Goal: Information Seeking & Learning: Learn about a topic

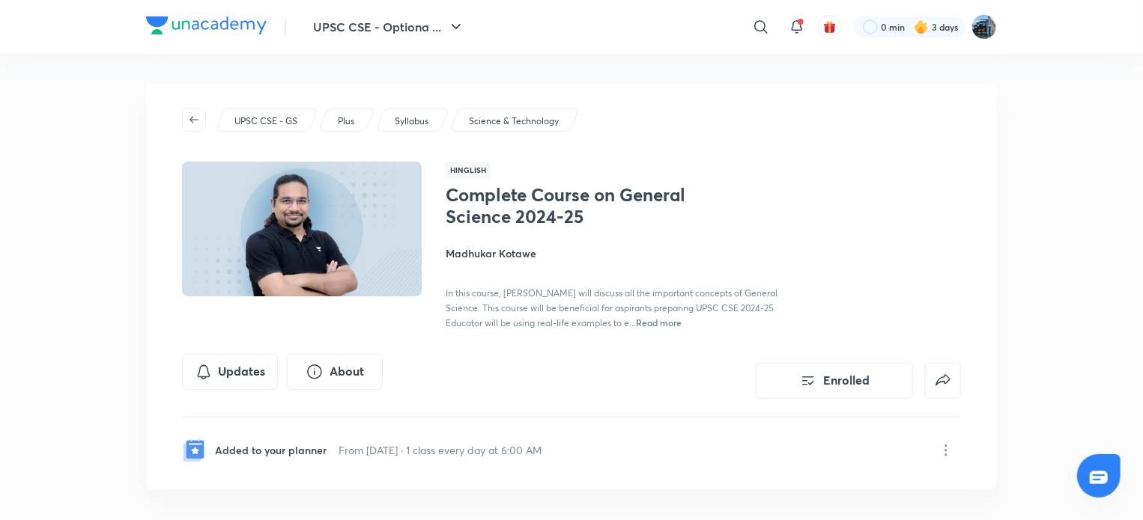
scroll to position [2732, 0]
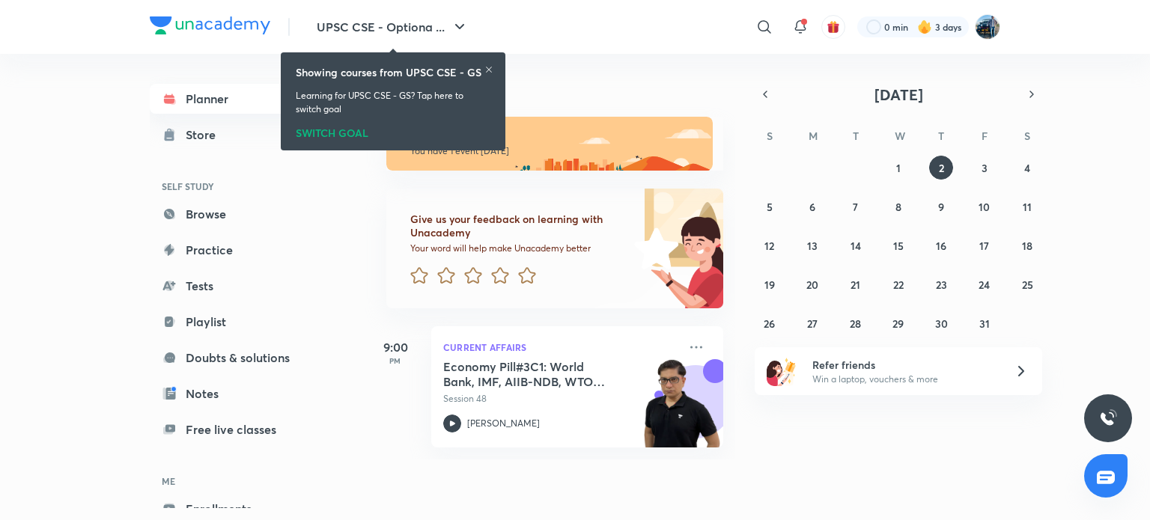
click at [195, 97] on link "Planner" at bounding box center [237, 99] width 174 height 30
click at [687, 350] on icon at bounding box center [696, 347] width 18 height 18
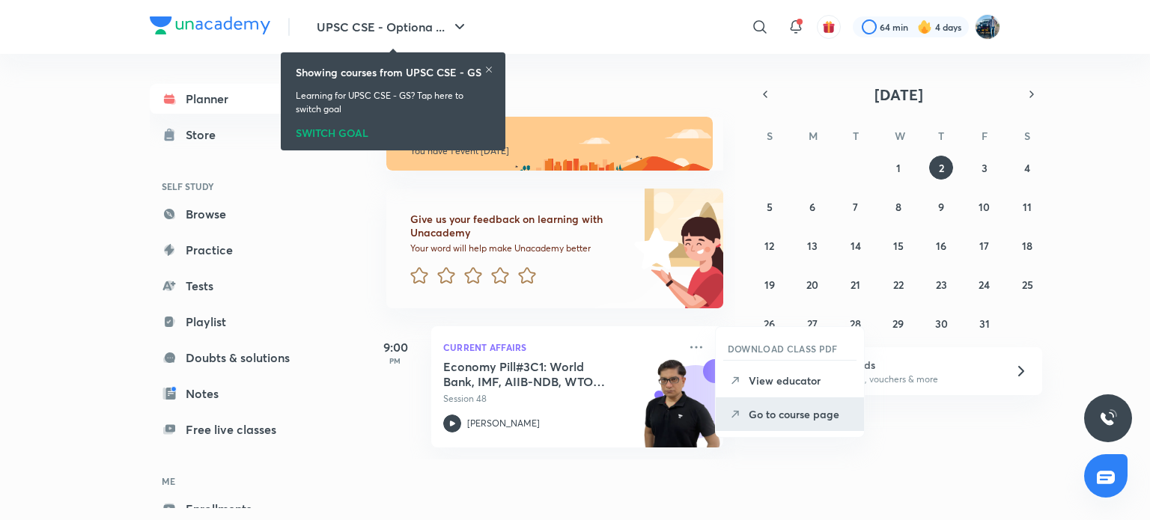
click at [782, 407] on p "Go to course page" at bounding box center [800, 415] width 103 height 16
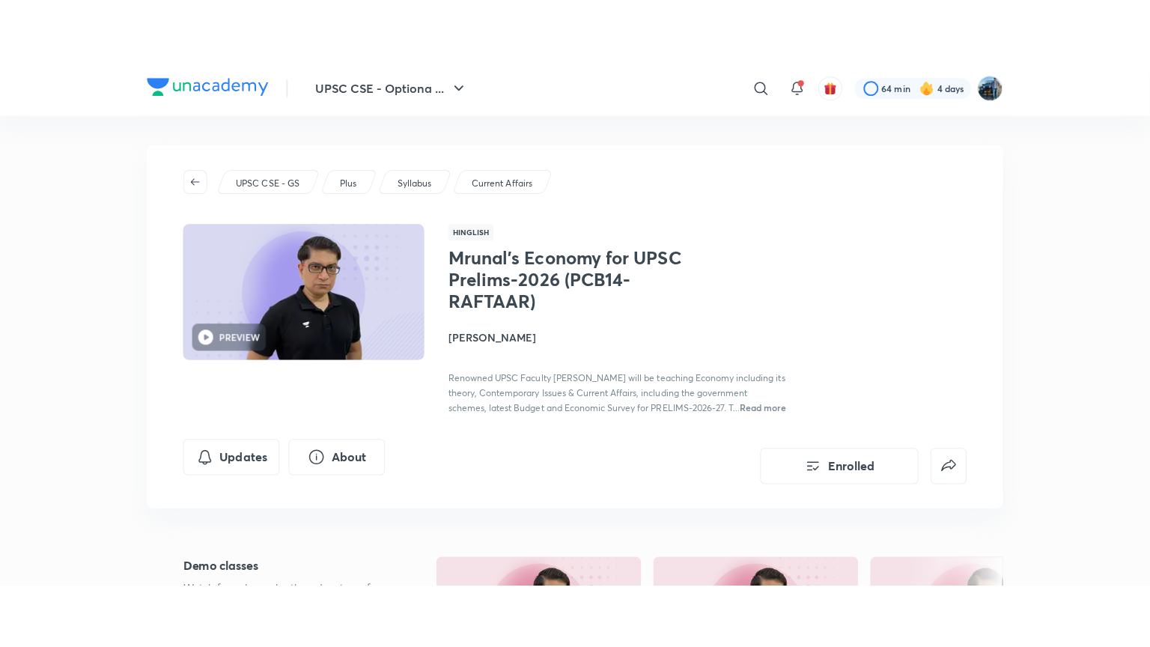
scroll to position [455, 0]
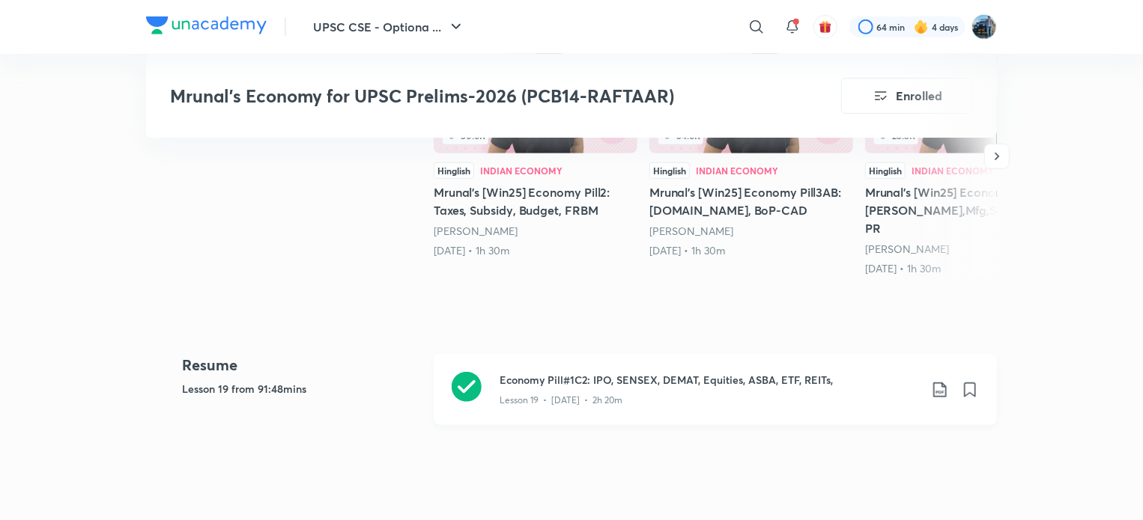
click at [779, 401] on div "Lesson 19 • [DATE] • 2h 20m" at bounding box center [708, 397] width 419 height 19
